Goal: Check status

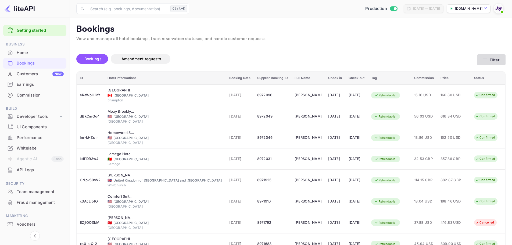
click at [494, 58] on button "Filter" at bounding box center [491, 59] width 28 height 11
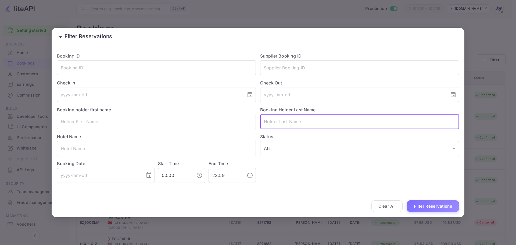
click at [277, 119] on input "text" at bounding box center [359, 121] width 199 height 15
click at [169, 123] on input "text" at bounding box center [156, 121] width 199 height 15
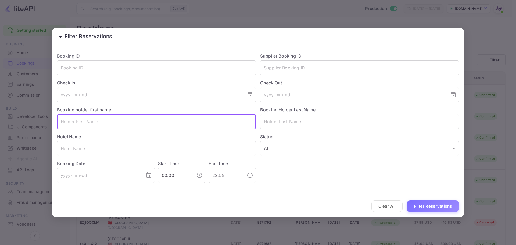
paste input "[PERSON_NAME]"
click at [90, 121] on input "[PERSON_NAME]" at bounding box center [156, 121] width 199 height 15
type input "[PERSON_NAME]"
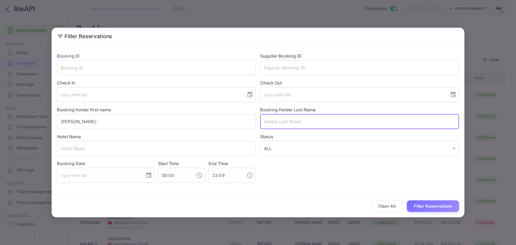
click at [286, 121] on input "text" at bounding box center [359, 121] width 199 height 15
paste input "[PERSON_NAME]"
type input "[PERSON_NAME]"
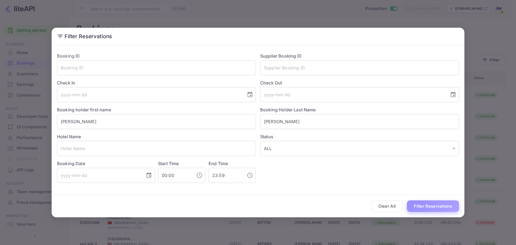
drag, startPoint x: 422, startPoint y: 206, endPoint x: 419, endPoint y: 204, distance: 3.0
click at [421, 206] on button "Filter Reservations" at bounding box center [433, 206] width 52 height 12
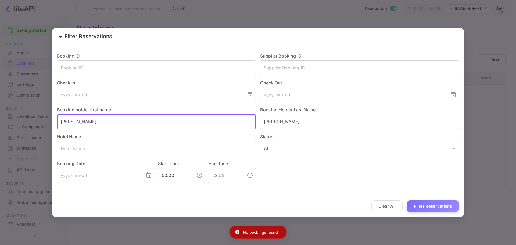
drag, startPoint x: 25, startPoint y: 120, endPoint x: 14, endPoint y: 121, distance: 10.8
click at [11, 120] on div "Filter Reservations Booking ID ​ Supplier Booking ID ​ Check In ​ Check Out ​ B…" at bounding box center [258, 122] width 516 height 245
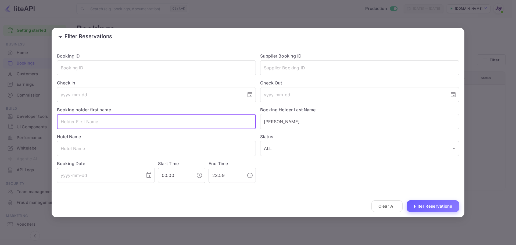
click at [418, 207] on button "Filter Reservations" at bounding box center [433, 206] width 52 height 12
